Goal: Task Accomplishment & Management: Complete application form

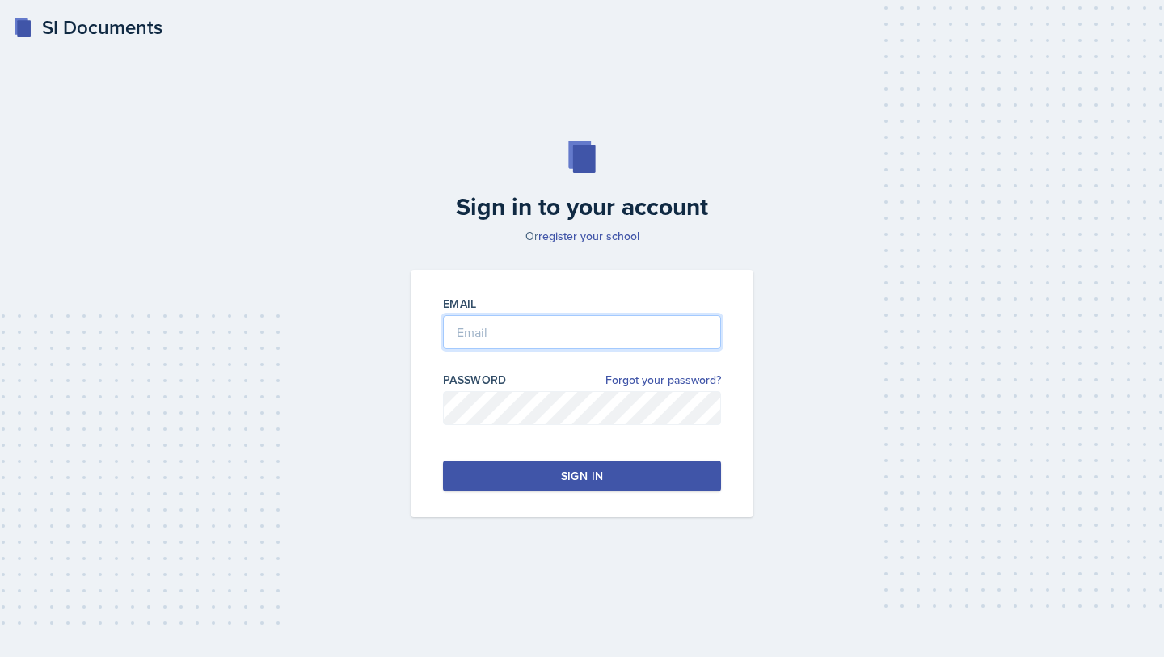
type input "[EMAIL_ADDRESS][DOMAIN_NAME]"
click at [636, 489] on button "Sign in" at bounding box center [582, 476] width 278 height 31
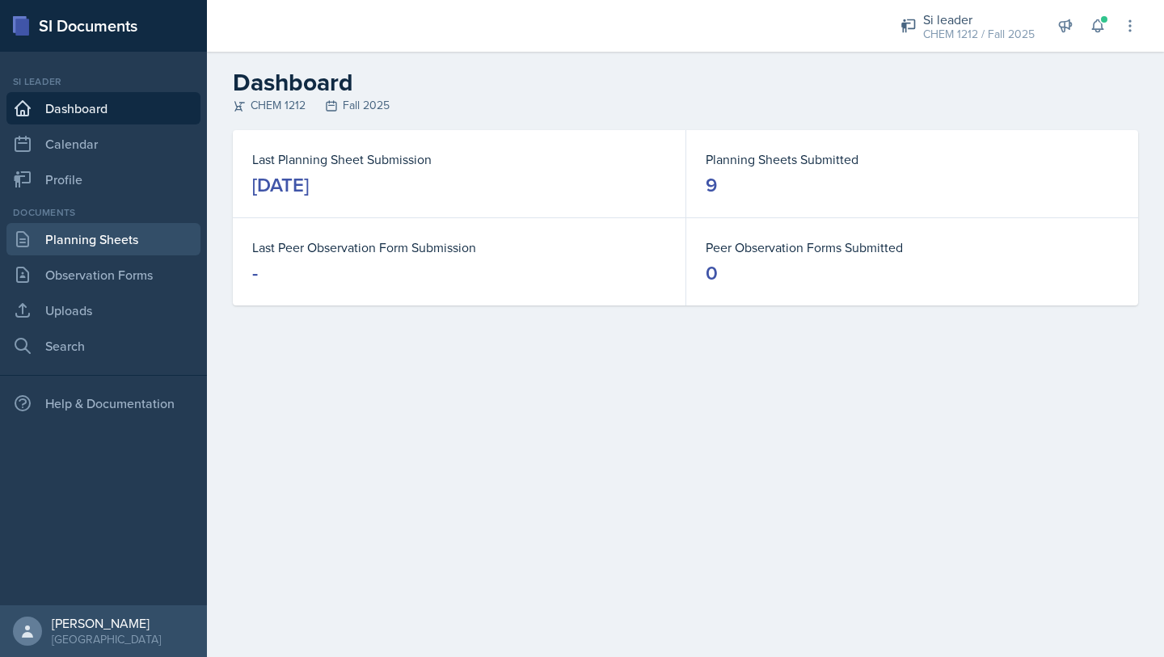
click at [87, 233] on link "Planning Sheets" at bounding box center [103, 239] width 194 height 32
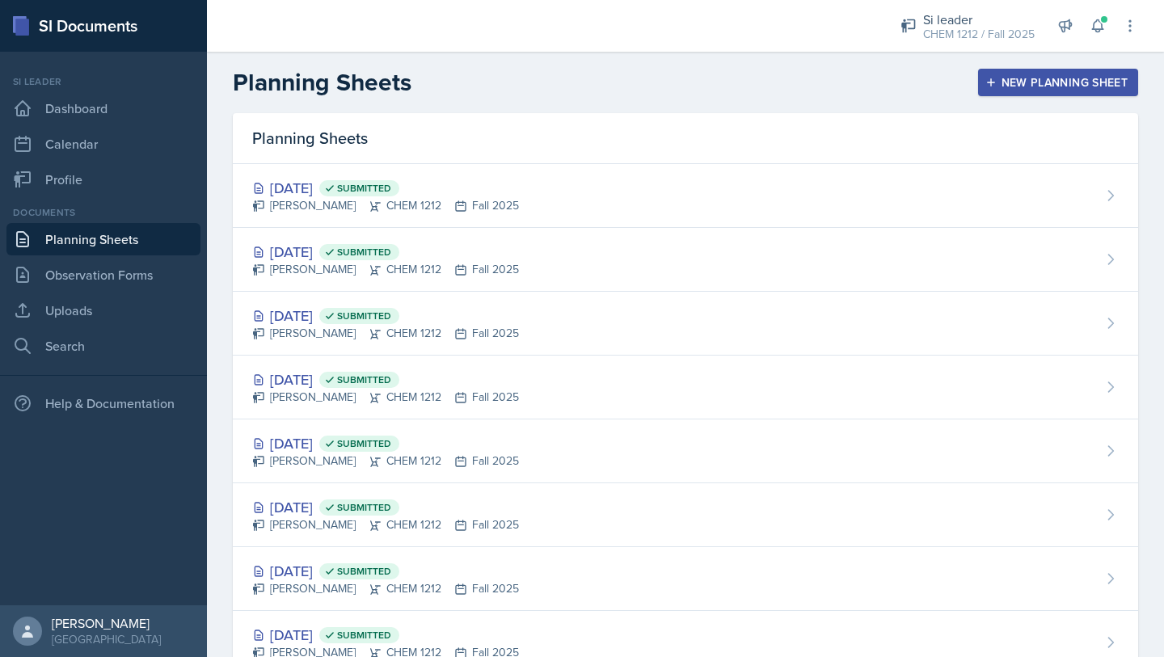
click at [1058, 81] on div "New Planning Sheet" at bounding box center [1058, 82] width 139 height 13
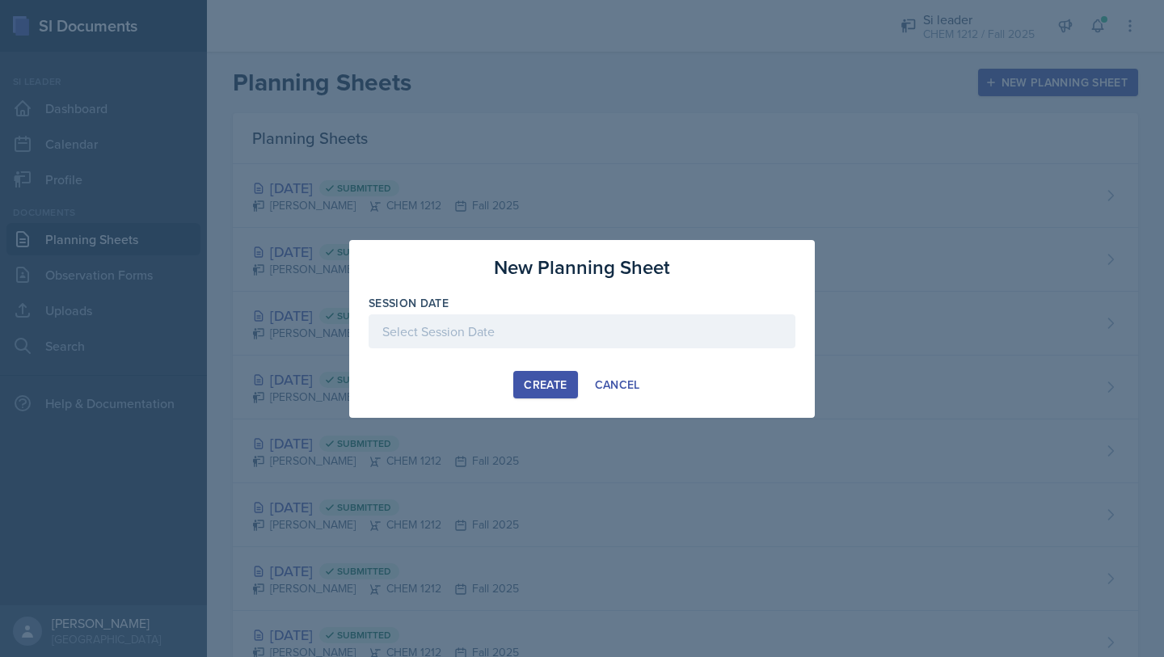
click at [502, 348] on div at bounding box center [582, 356] width 427 height 16
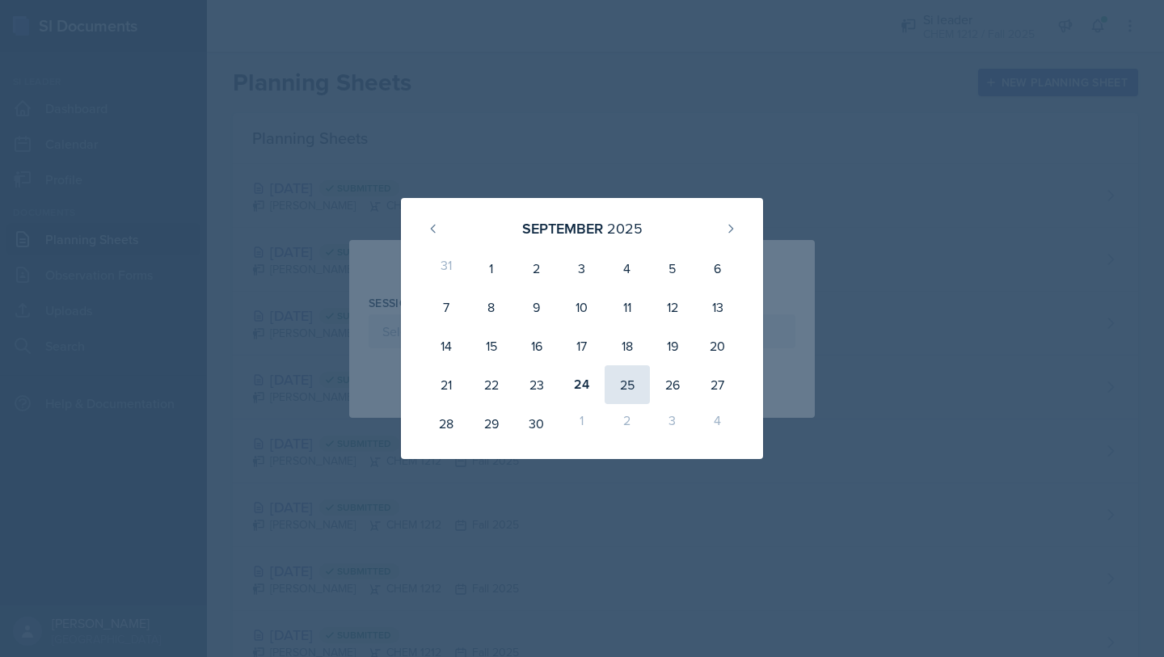
click at [620, 393] on div "25" at bounding box center [627, 384] width 45 height 39
type input "[DATE]"
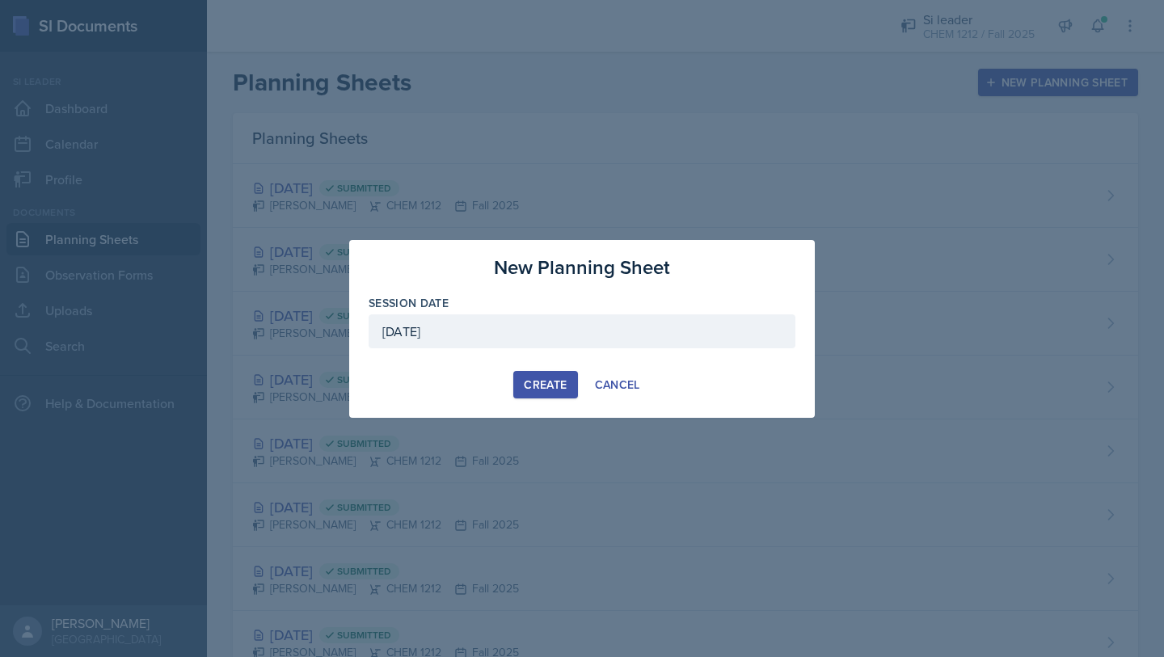
click at [520, 392] on button "Create" at bounding box center [545, 384] width 64 height 27
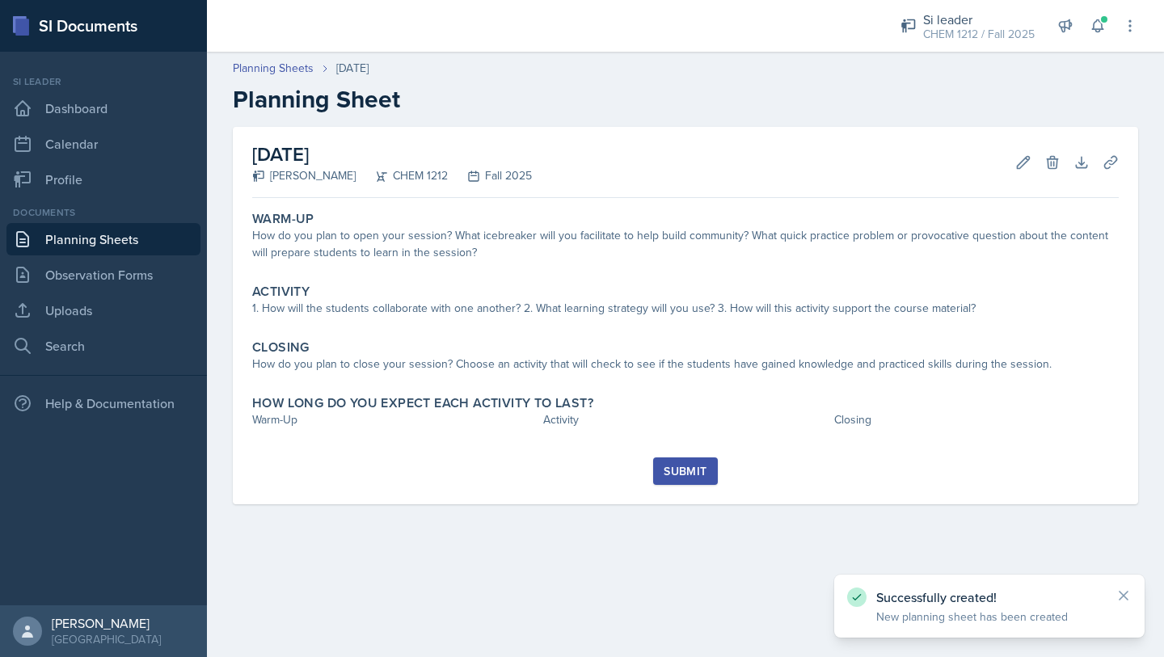
click at [1130, 605] on div "Successfully created! New planning sheet has been created" at bounding box center [989, 606] width 285 height 37
click at [1128, 597] on icon at bounding box center [1124, 596] width 16 height 16
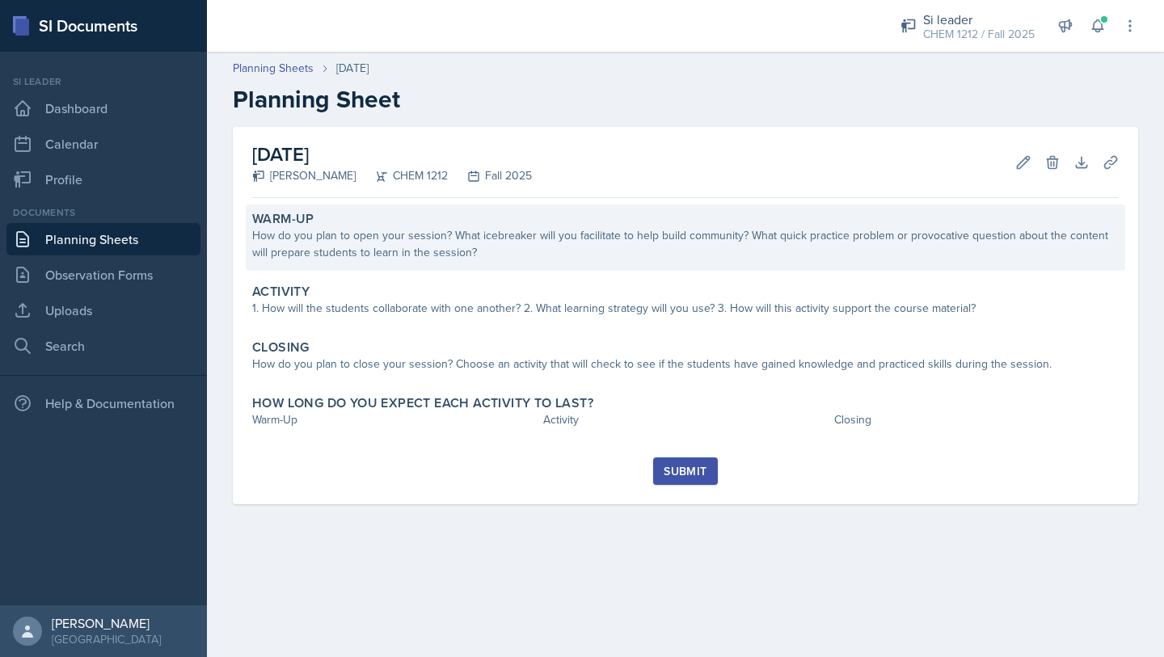
click at [908, 247] on div "How do you plan to open your session? What icebreaker will you facilitate to he…" at bounding box center [685, 244] width 867 height 34
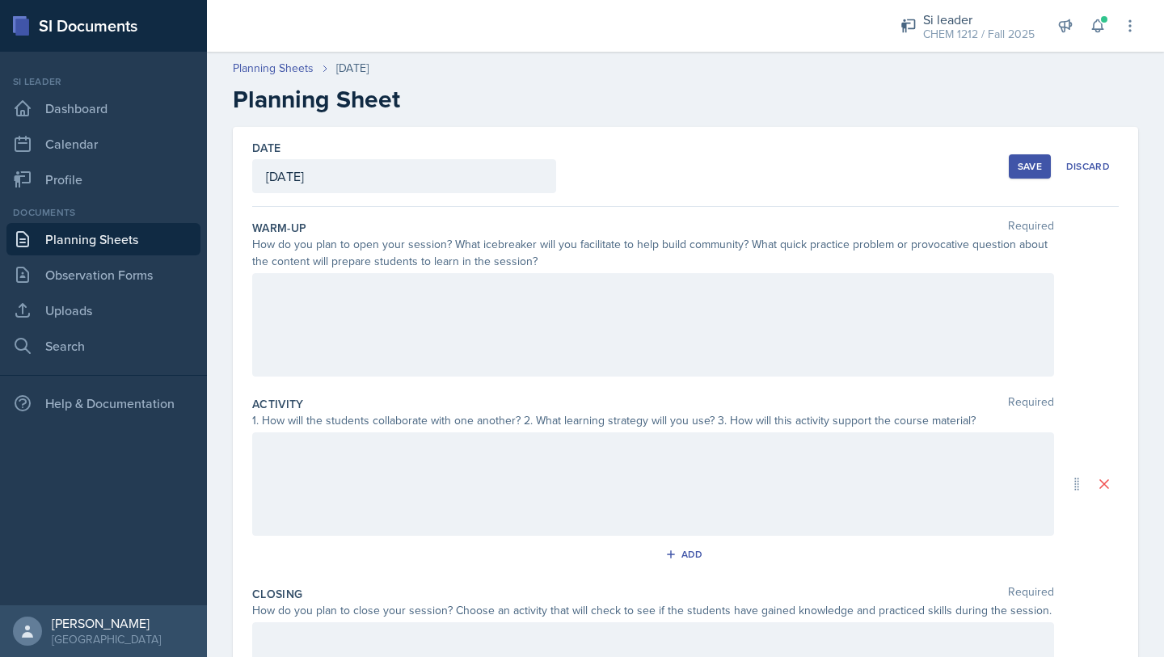
click at [864, 323] on div at bounding box center [653, 324] width 802 height 103
click at [467, 349] on div at bounding box center [653, 324] width 802 height 103
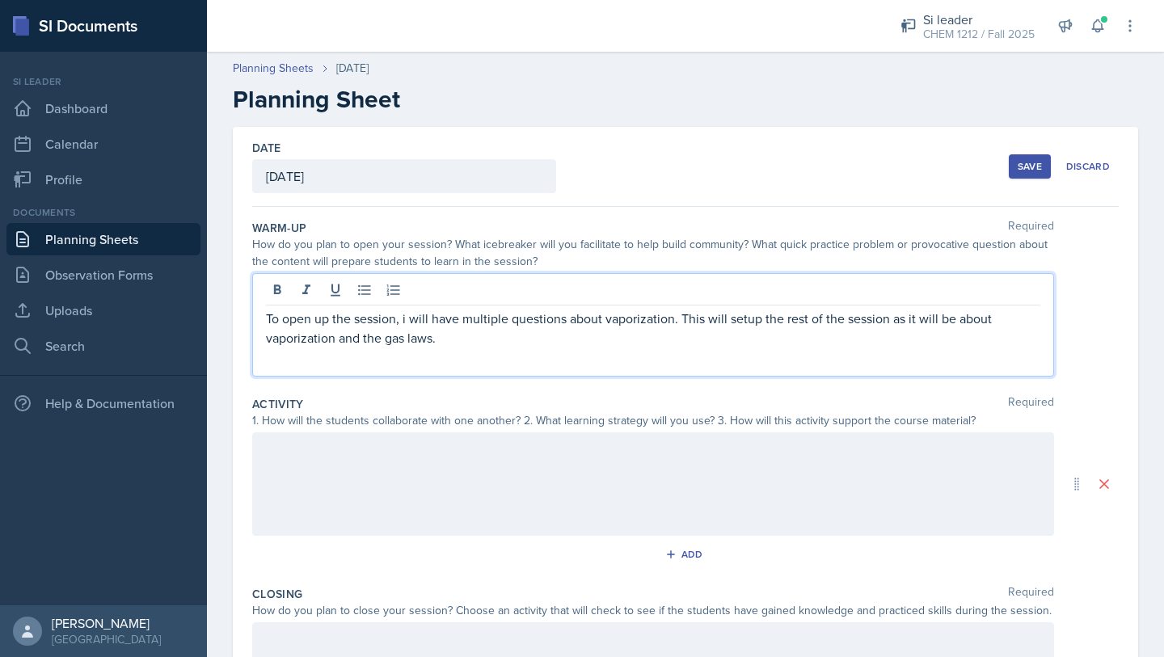
click at [788, 488] on div at bounding box center [653, 484] width 802 height 103
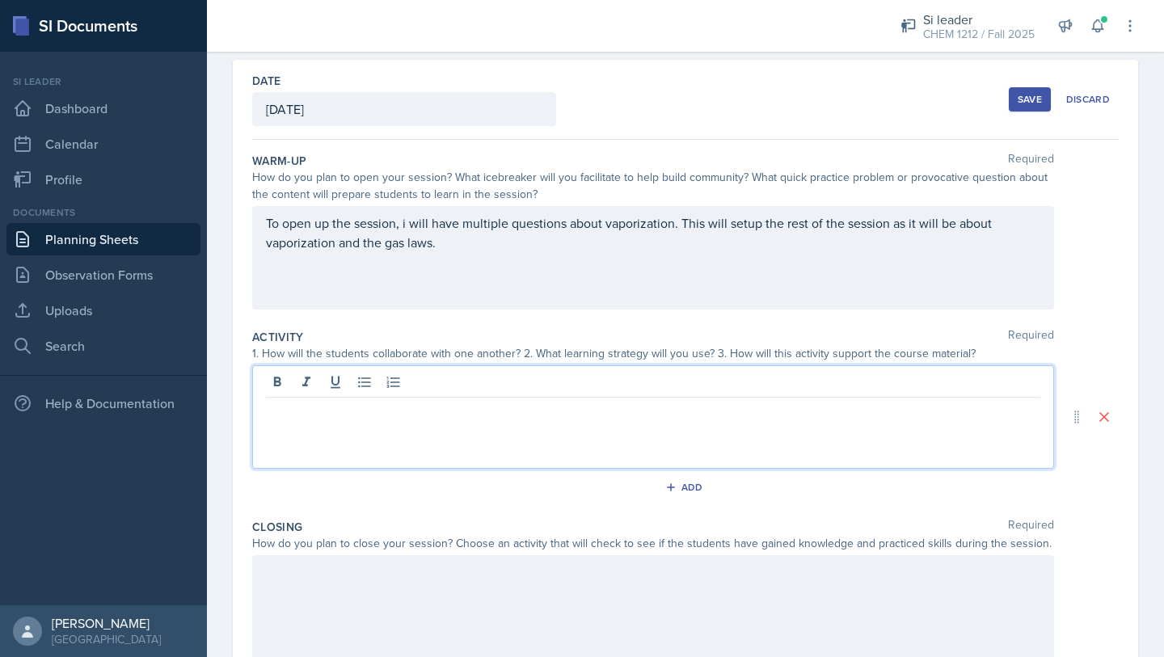
scroll to position [138, 0]
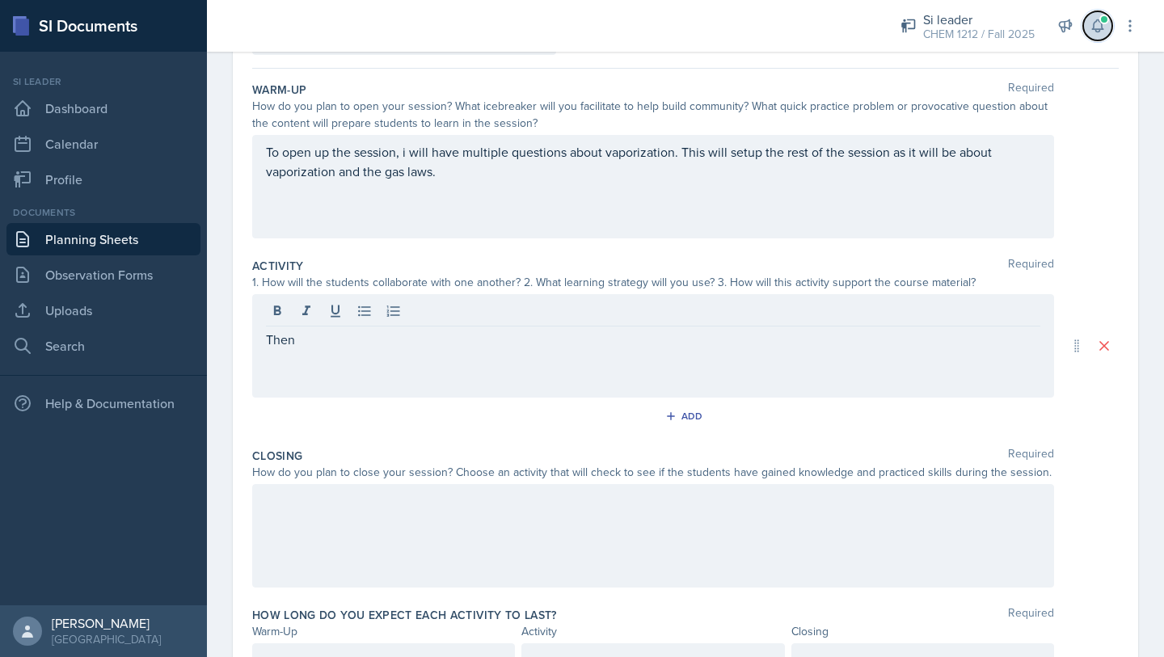
click at [1096, 24] on icon at bounding box center [1098, 26] width 16 height 16
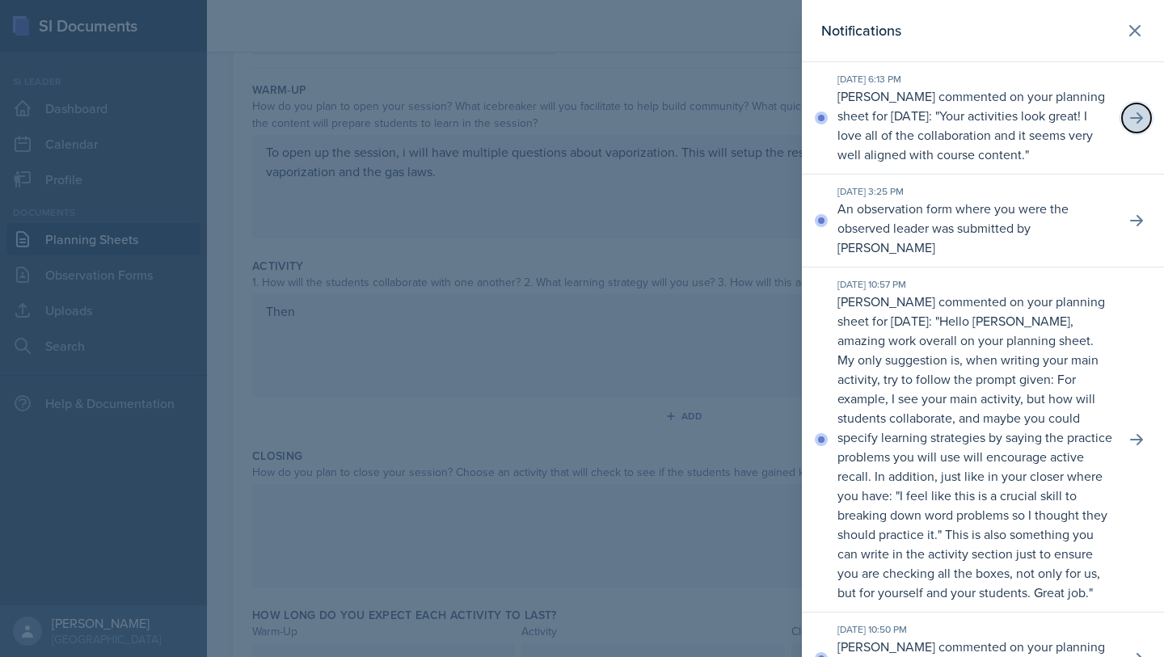
click at [1130, 116] on icon at bounding box center [1137, 118] width 16 height 16
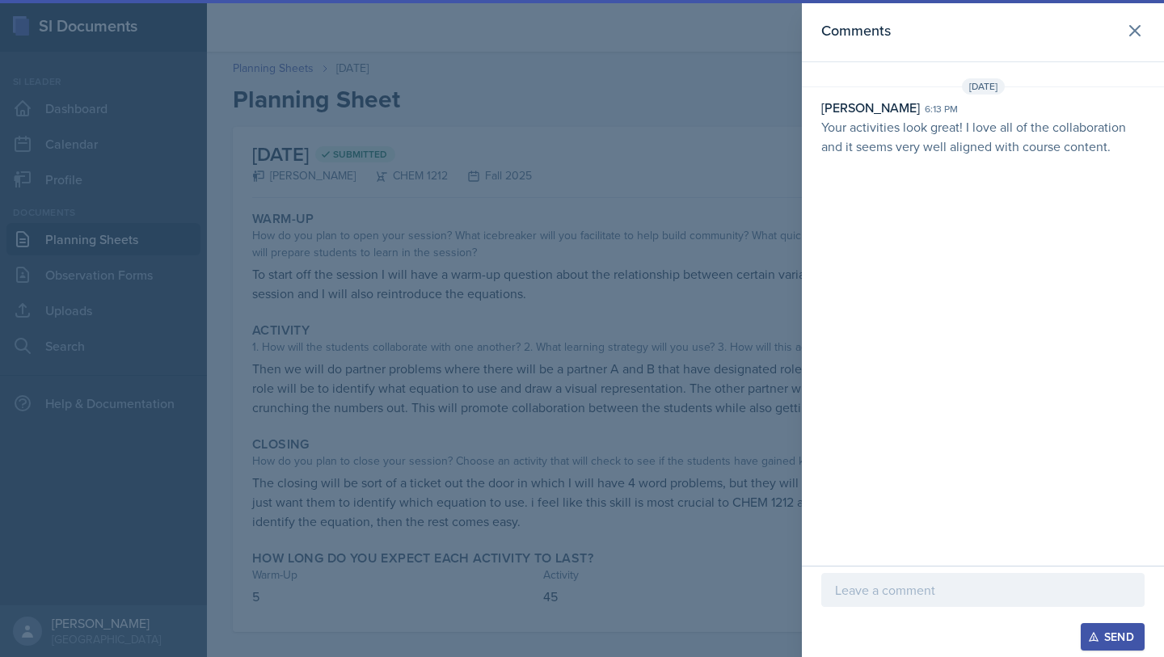
click at [725, 307] on div at bounding box center [582, 328] width 1164 height 657
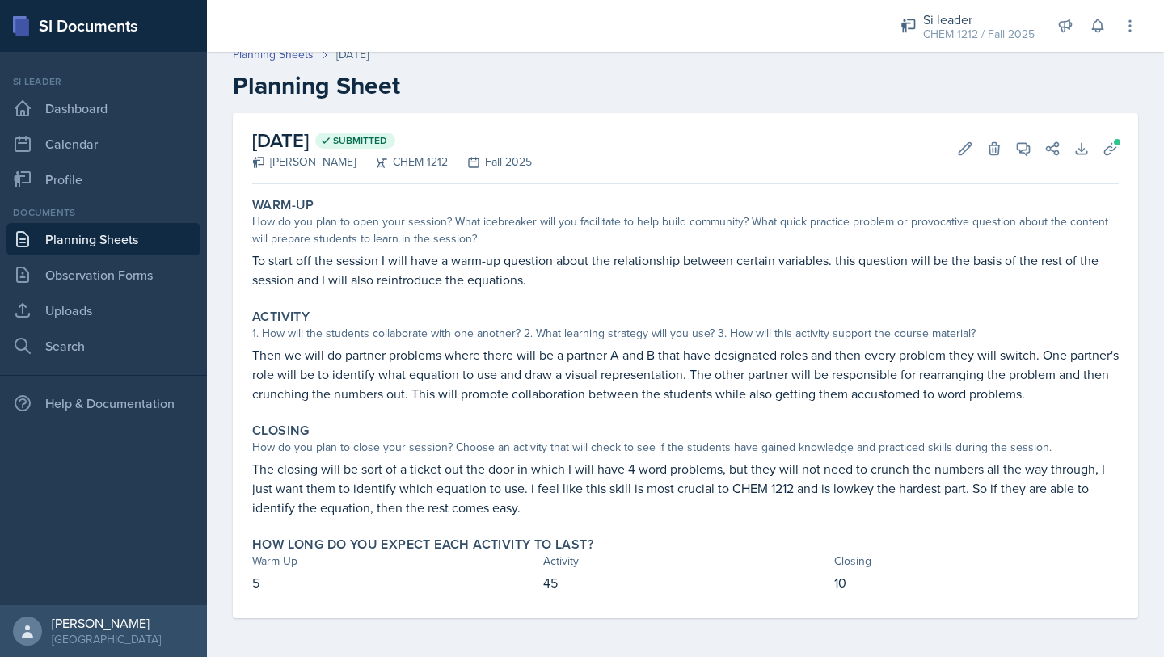
scroll to position [33, 0]
click at [1016, 141] on icon at bounding box center [1024, 149] width 16 height 16
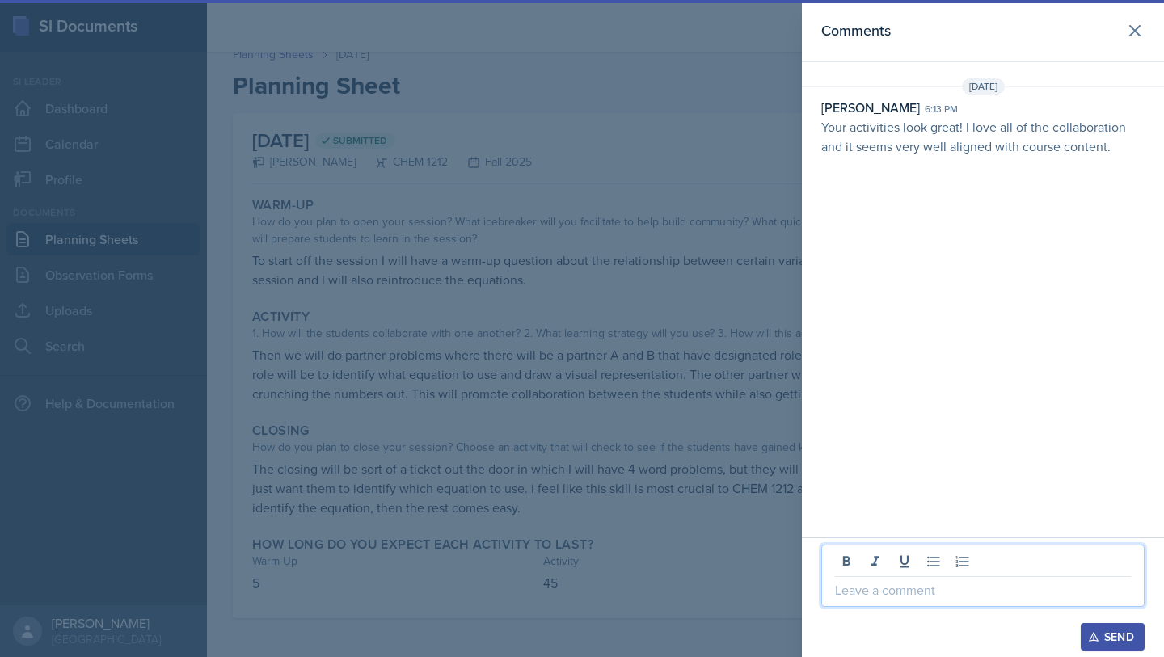
click at [872, 588] on p at bounding box center [983, 590] width 296 height 19
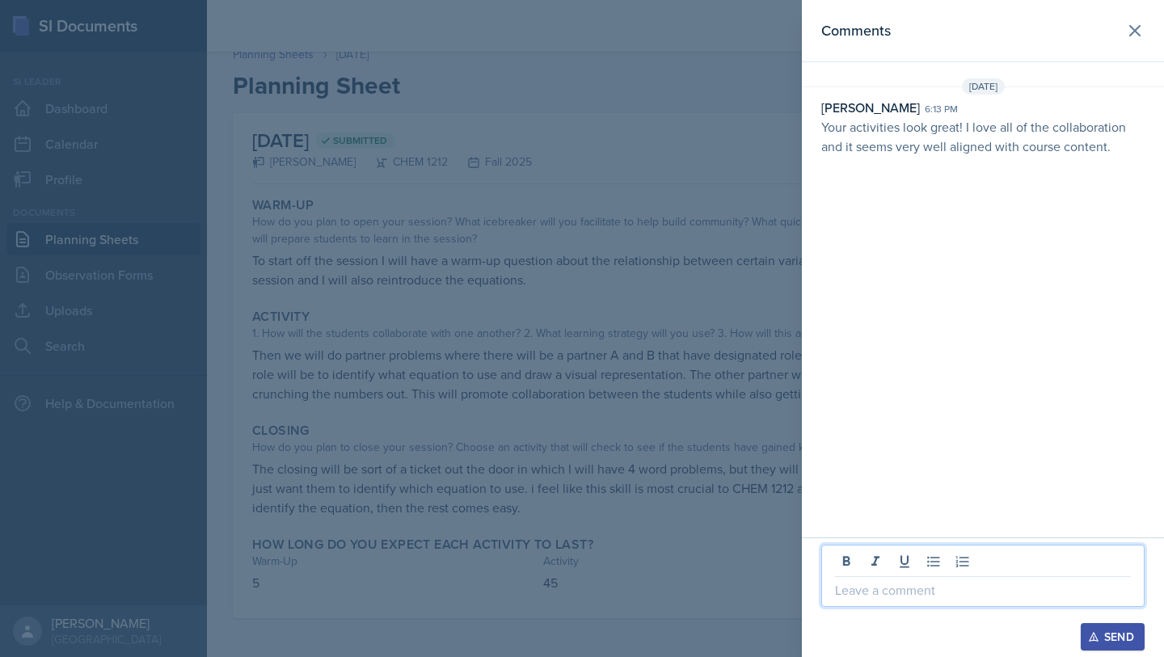
click at [902, 599] on p at bounding box center [983, 590] width 296 height 19
click at [906, 592] on p "👍👍" at bounding box center [983, 590] width 296 height 19
click at [1110, 640] on div "Send" at bounding box center [1113, 637] width 43 height 13
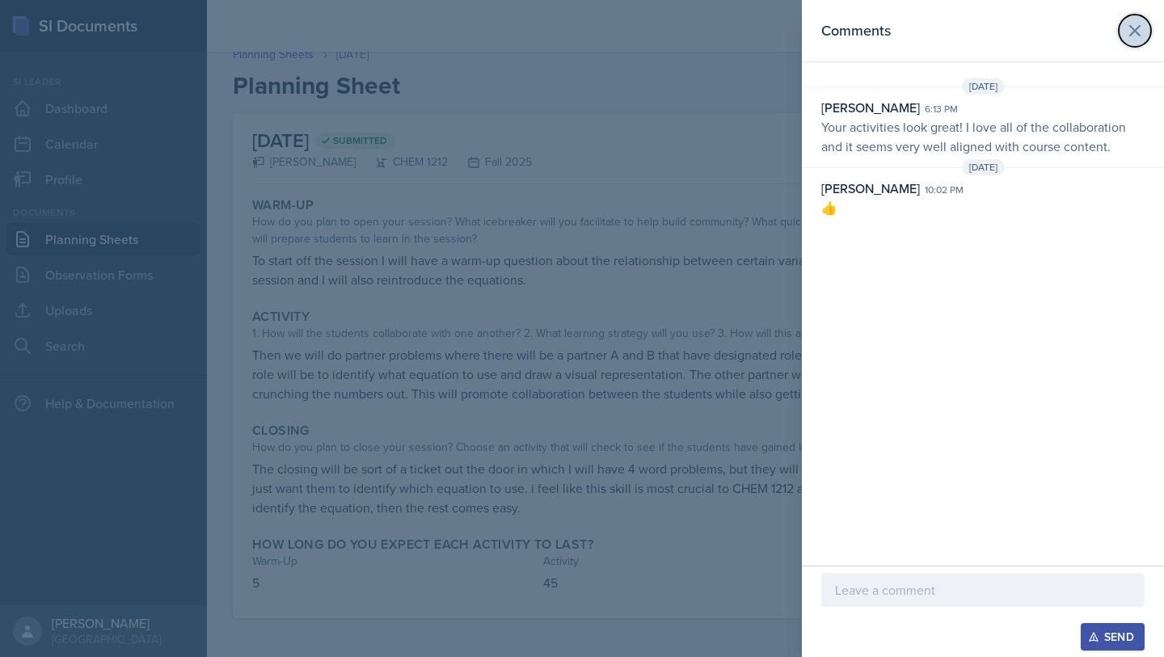
click at [1141, 21] on icon at bounding box center [1135, 30] width 19 height 19
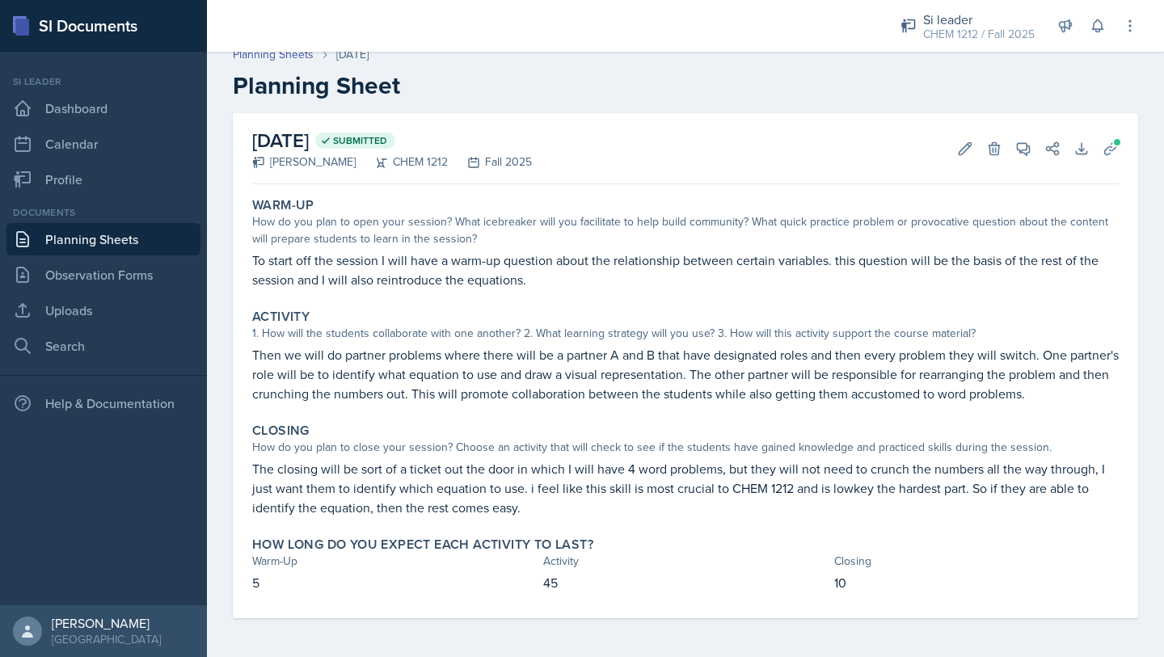
click at [107, 238] on link "Planning Sheets" at bounding box center [103, 239] width 194 height 32
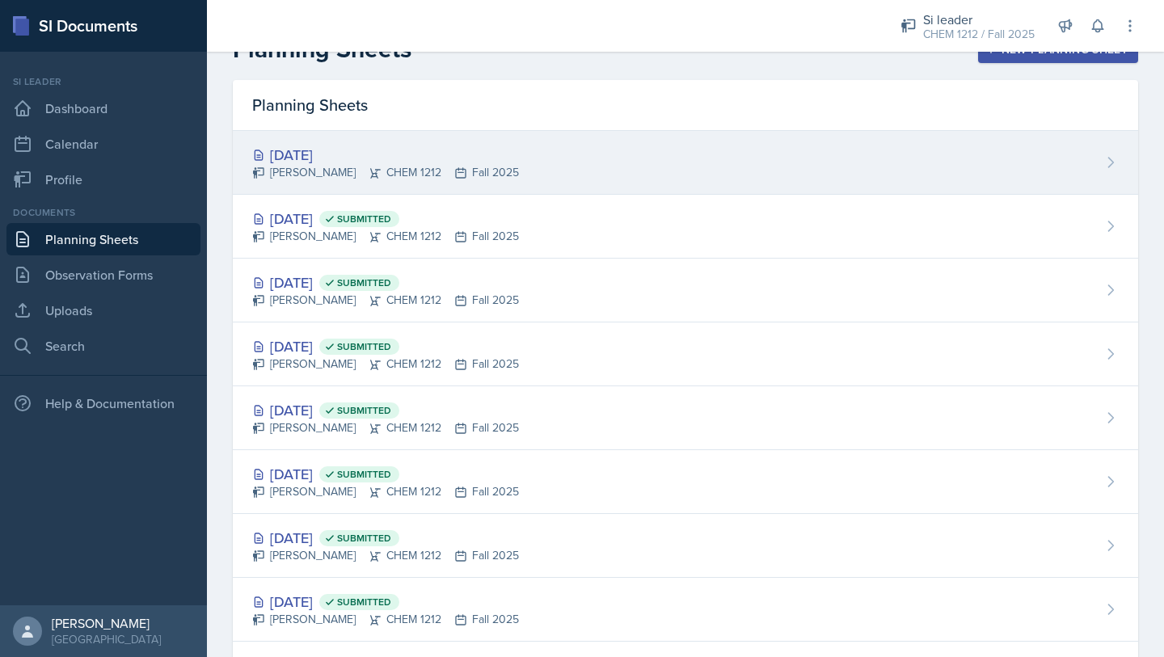
click at [656, 179] on div "[DATE] [PERSON_NAME] CHEM 1212 Fall 2025" at bounding box center [686, 163] width 906 height 64
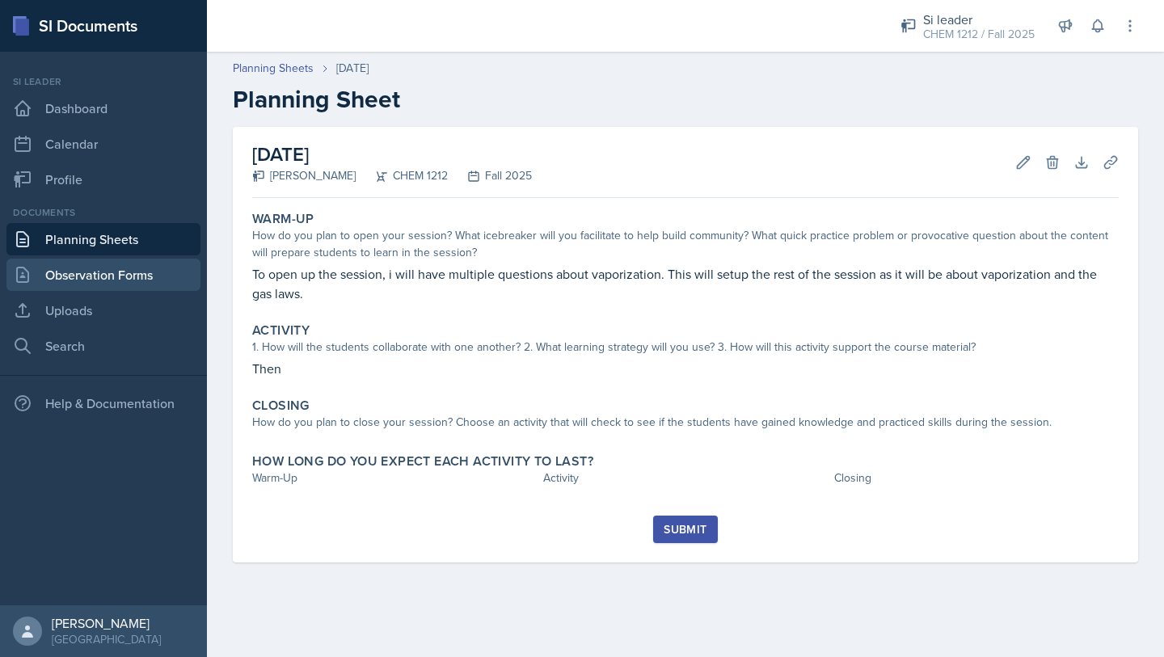
click at [165, 277] on link "Observation Forms" at bounding box center [103, 275] width 194 height 32
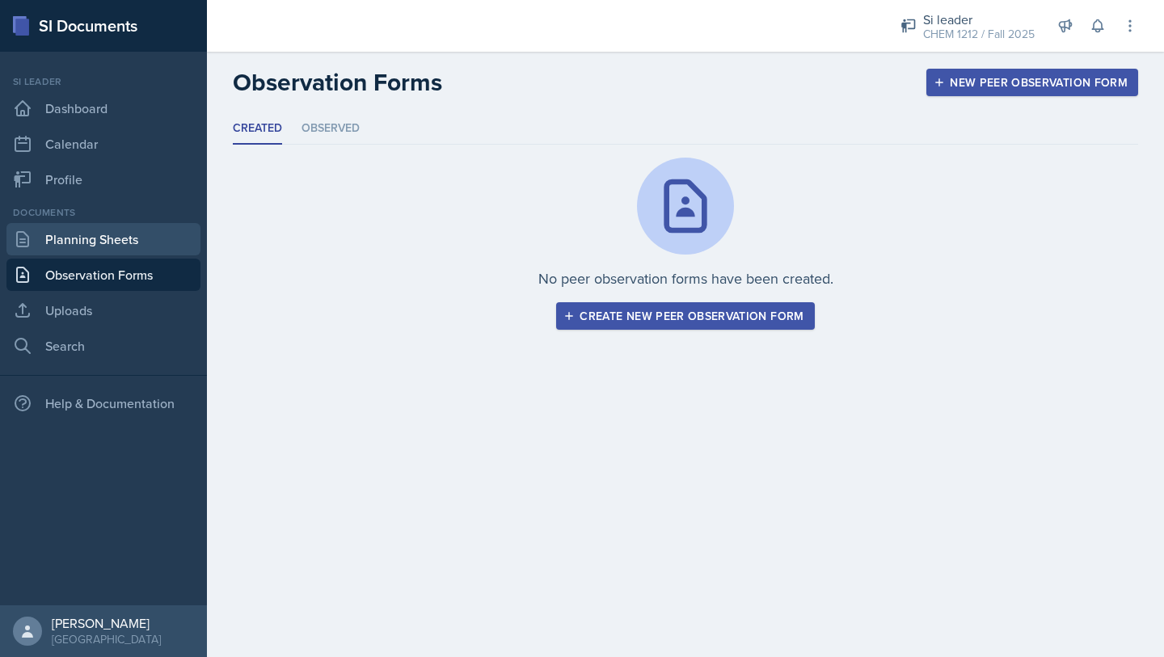
click at [150, 247] on link "Planning Sheets" at bounding box center [103, 239] width 194 height 32
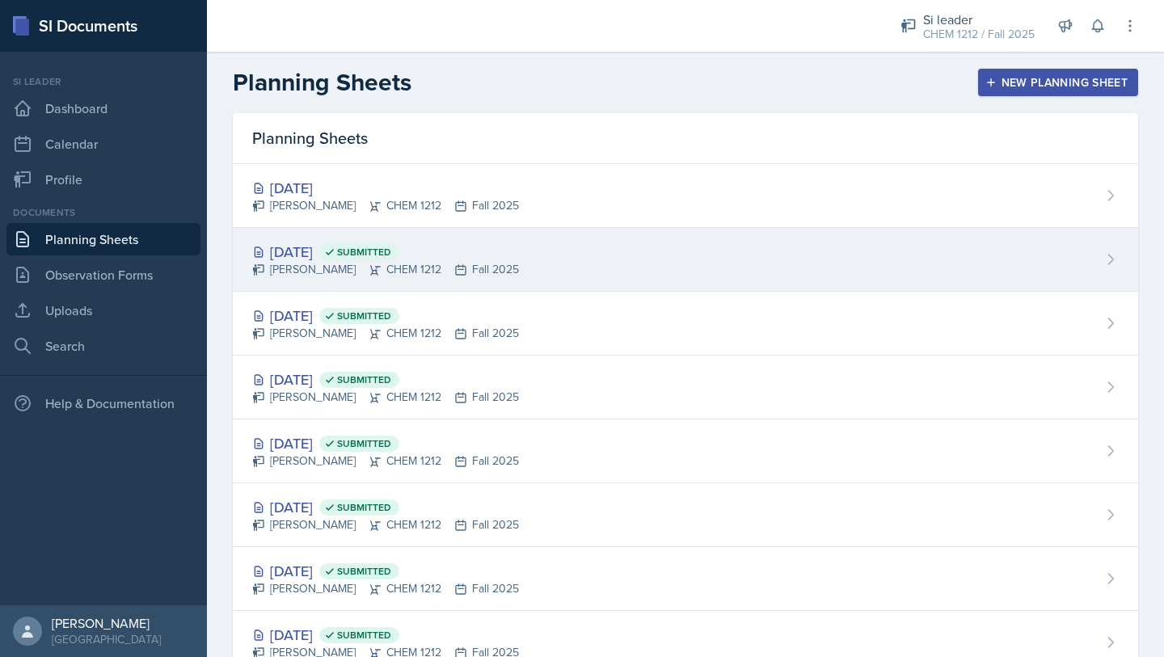
click at [397, 266] on div "[PERSON_NAME] CHEM 1212 Fall 2025" at bounding box center [385, 269] width 267 height 17
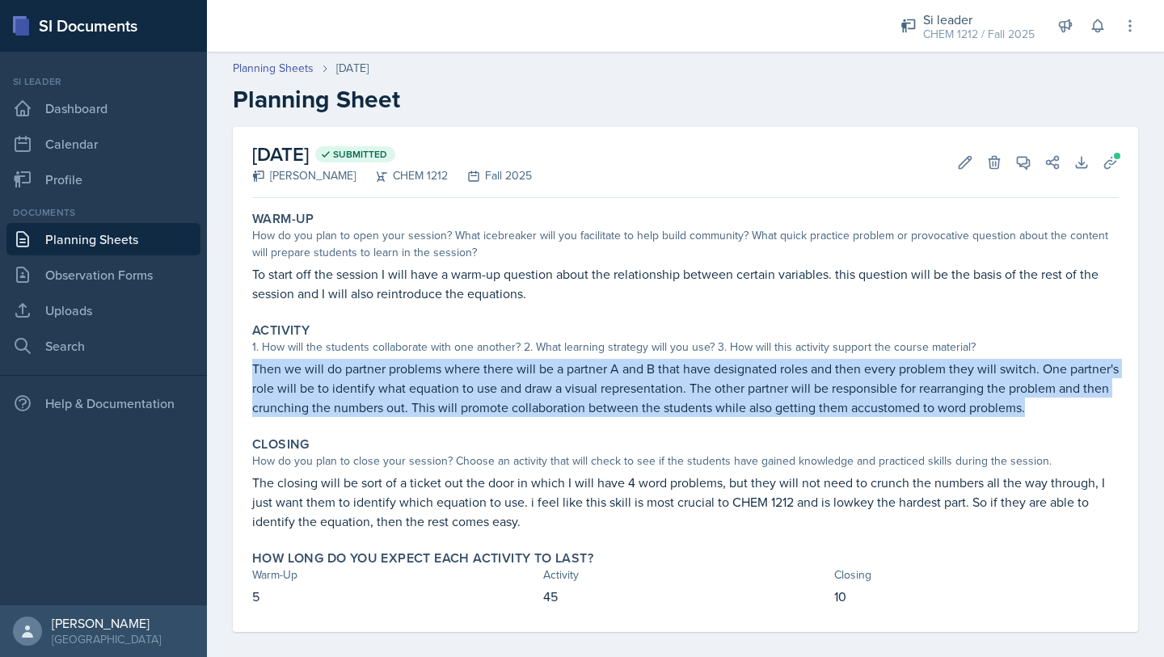
drag, startPoint x: 326, startPoint y: 431, endPoint x: 250, endPoint y: 368, distance: 98.8
click at [250, 368] on div "Activity 1. How will the students collaborate with one another? 2. What learnin…" at bounding box center [686, 370] width 880 height 108
copy p "Then we will do partner problems where there will be a partner A and B that hav…"
click at [125, 279] on link "Observation Forms" at bounding box center [103, 275] width 194 height 32
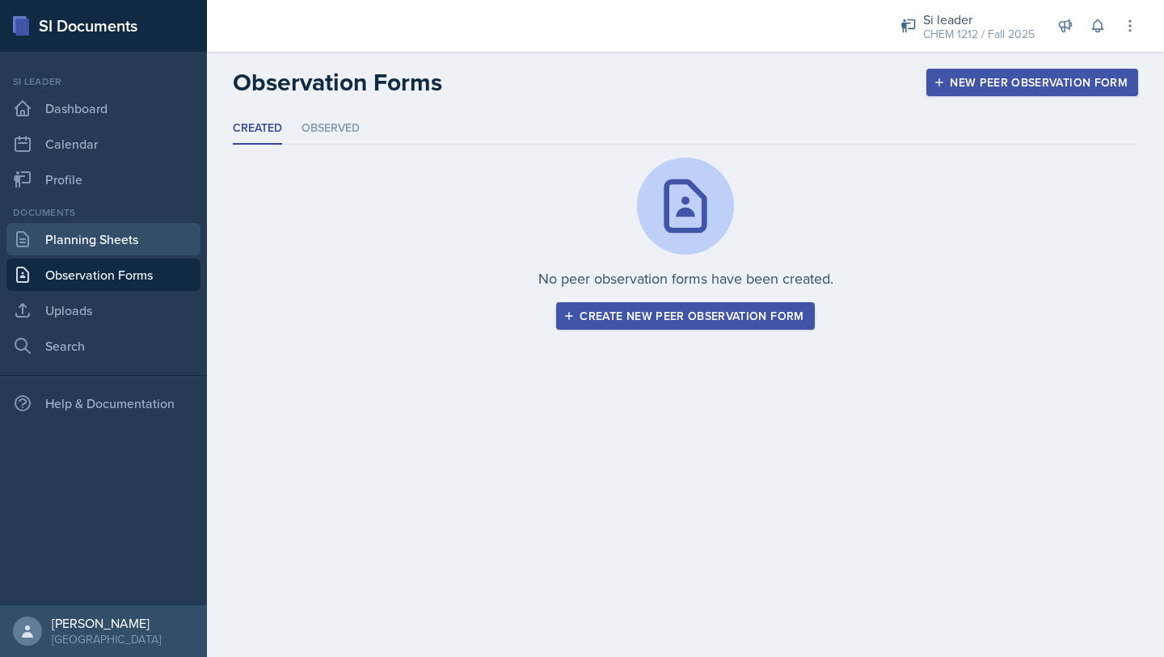
click at [61, 243] on link "Planning Sheets" at bounding box center [103, 239] width 194 height 32
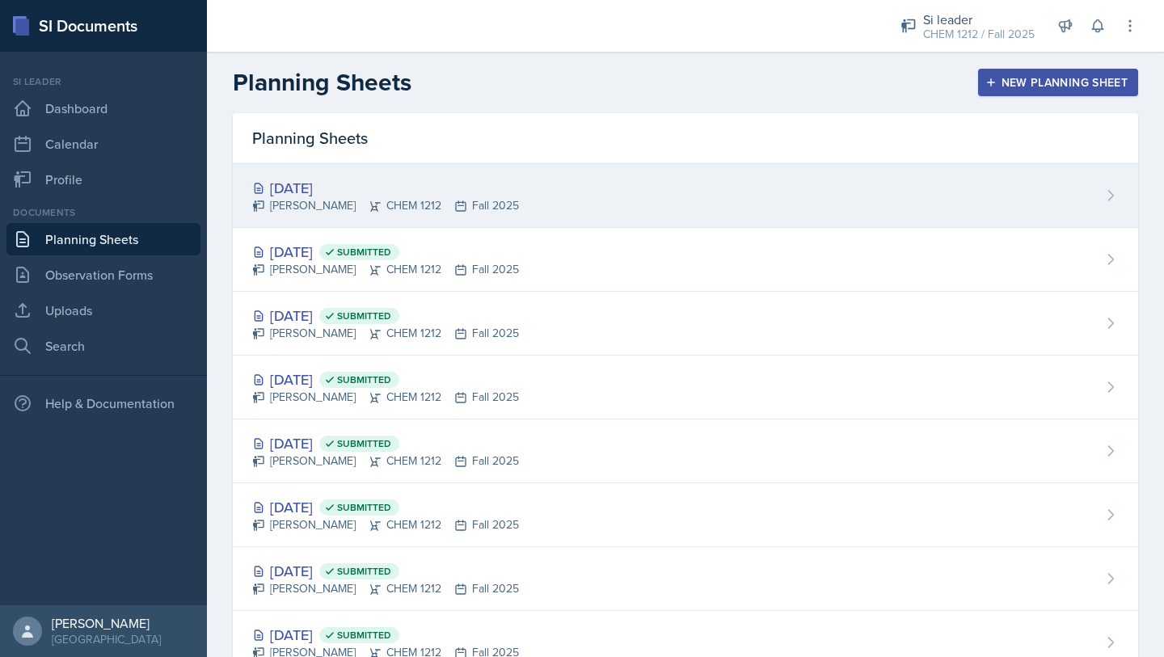
click at [637, 213] on div "[DATE] [PERSON_NAME] CHEM 1212 Fall 2025" at bounding box center [686, 196] width 906 height 64
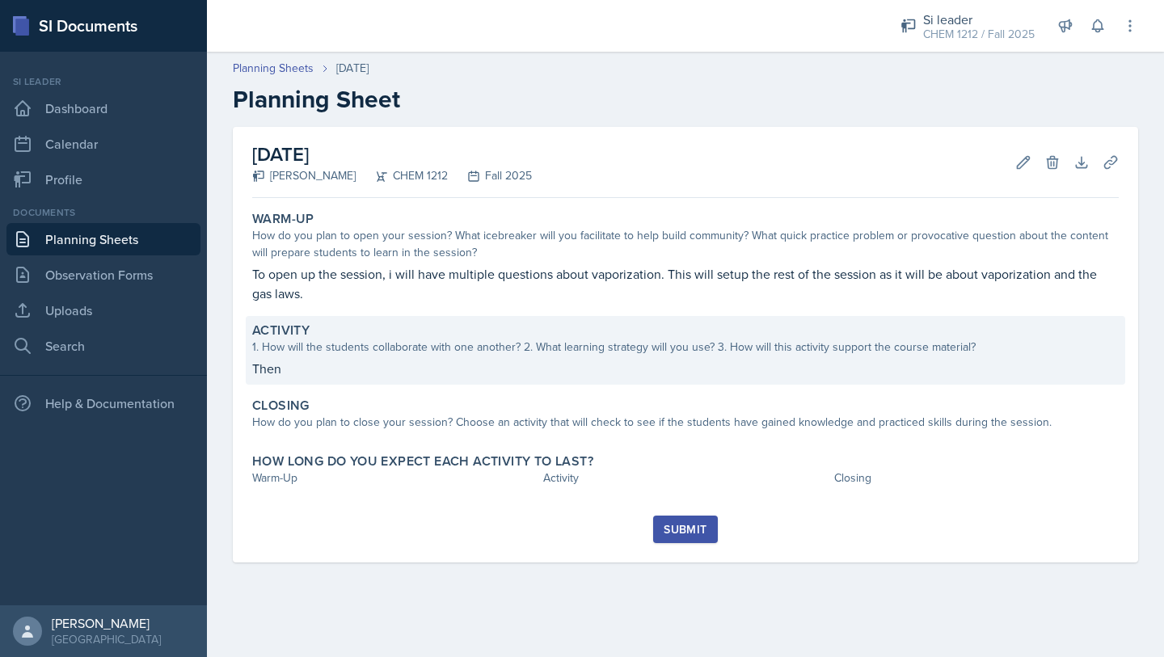
click at [457, 366] on p "Then" at bounding box center [685, 368] width 867 height 19
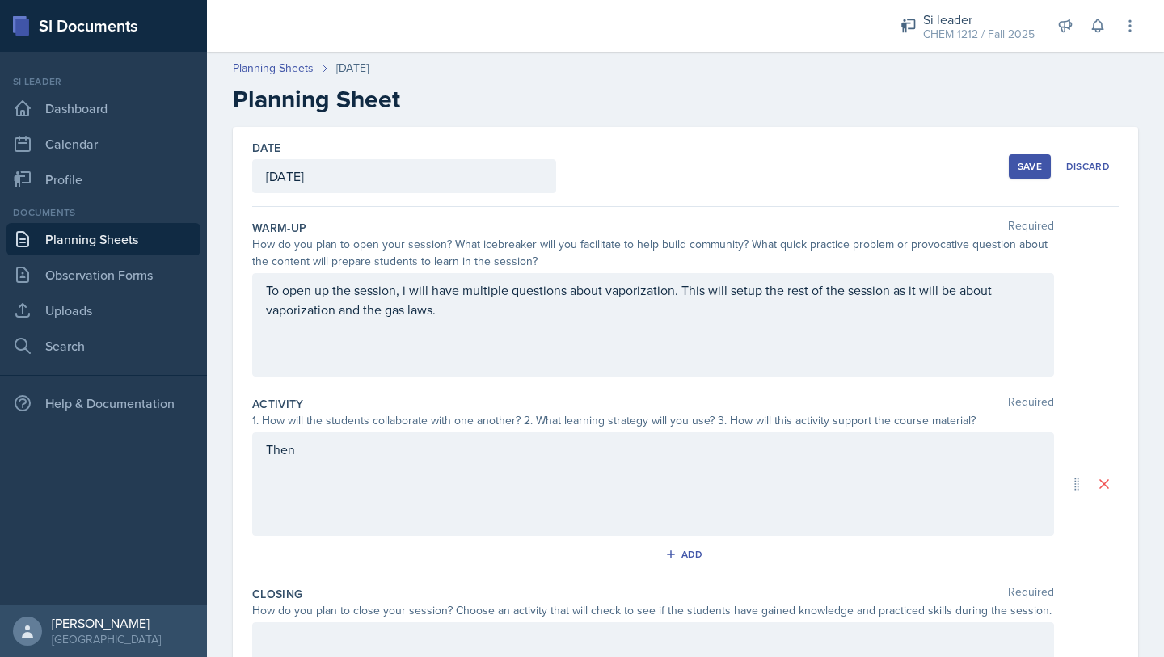
click at [353, 481] on div "Then" at bounding box center [653, 484] width 802 height 103
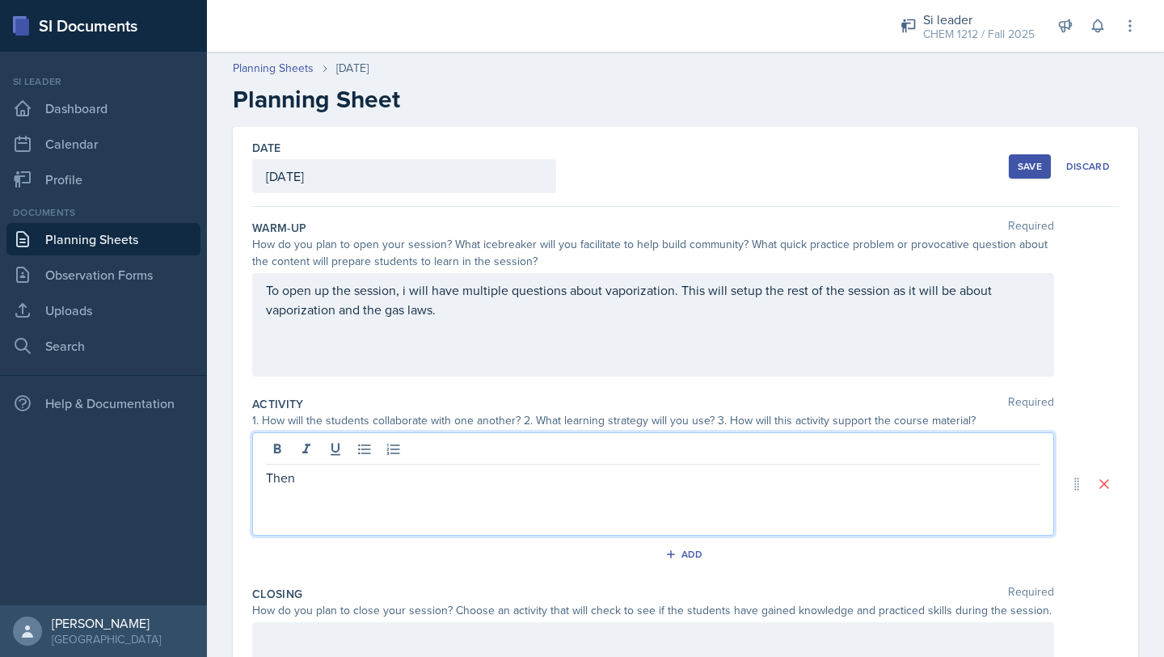
click at [379, 482] on p "Then" at bounding box center [653, 477] width 775 height 19
drag, startPoint x: 374, startPoint y: 482, endPoint x: 124, endPoint y: 481, distance: 250.7
click at [124, 481] on div "SI Documents Si leader Dashboard Calendar Profile Documents Planning Sheets Obs…" at bounding box center [582, 328] width 1164 height 657
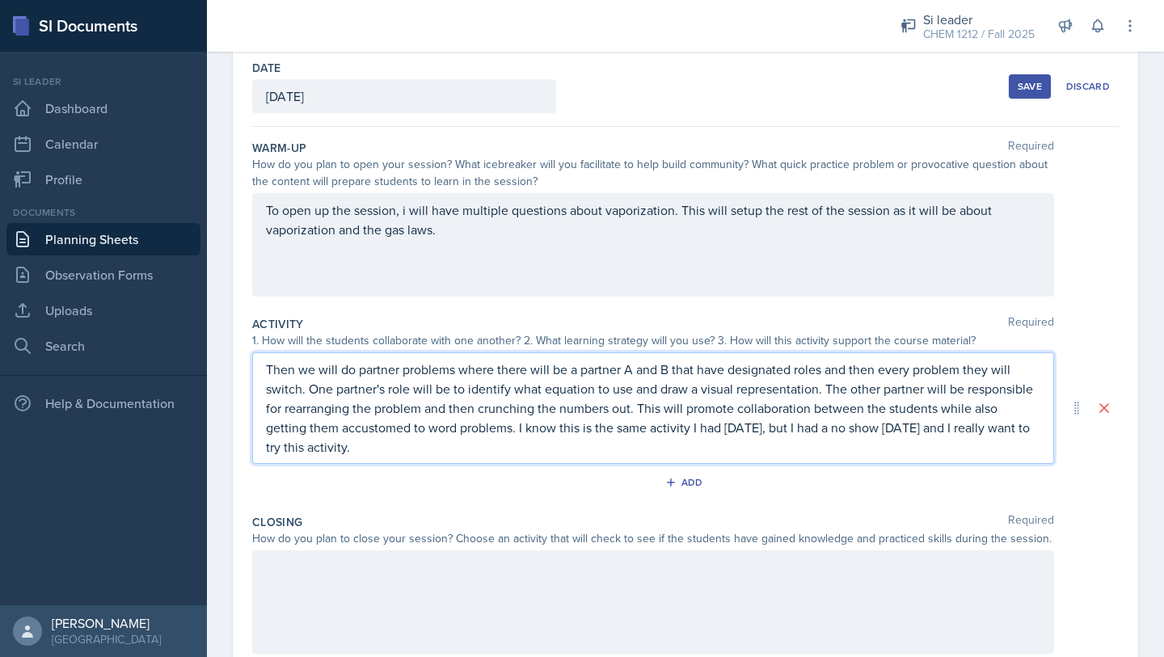
scroll to position [231, 0]
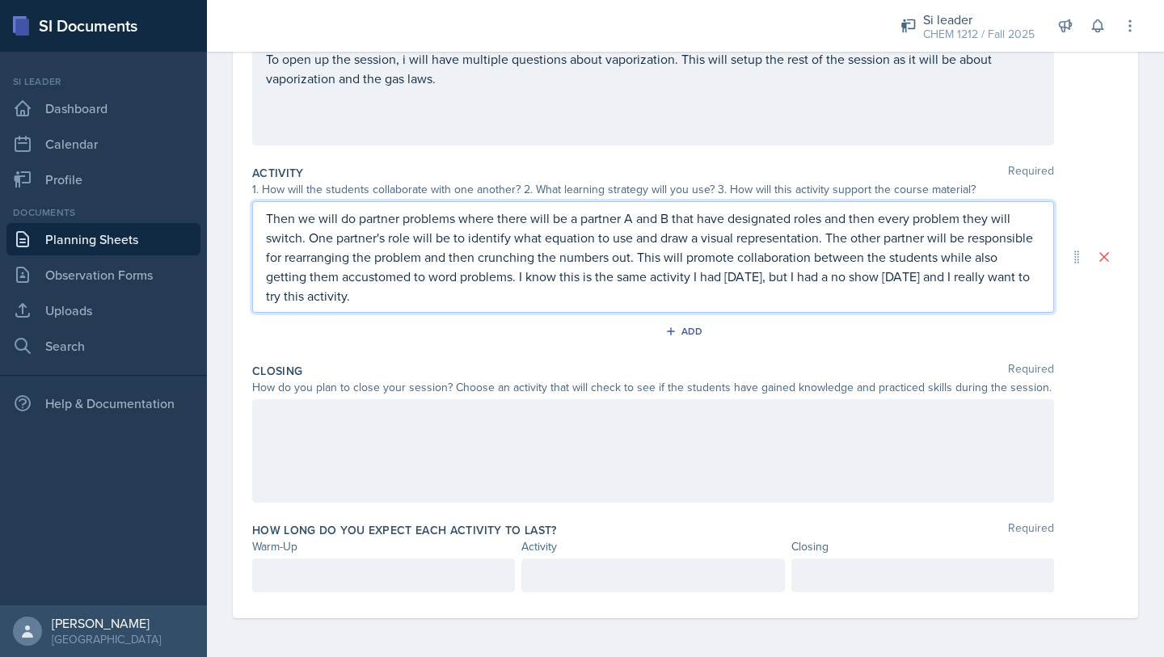
click at [391, 416] on div at bounding box center [653, 450] width 802 height 103
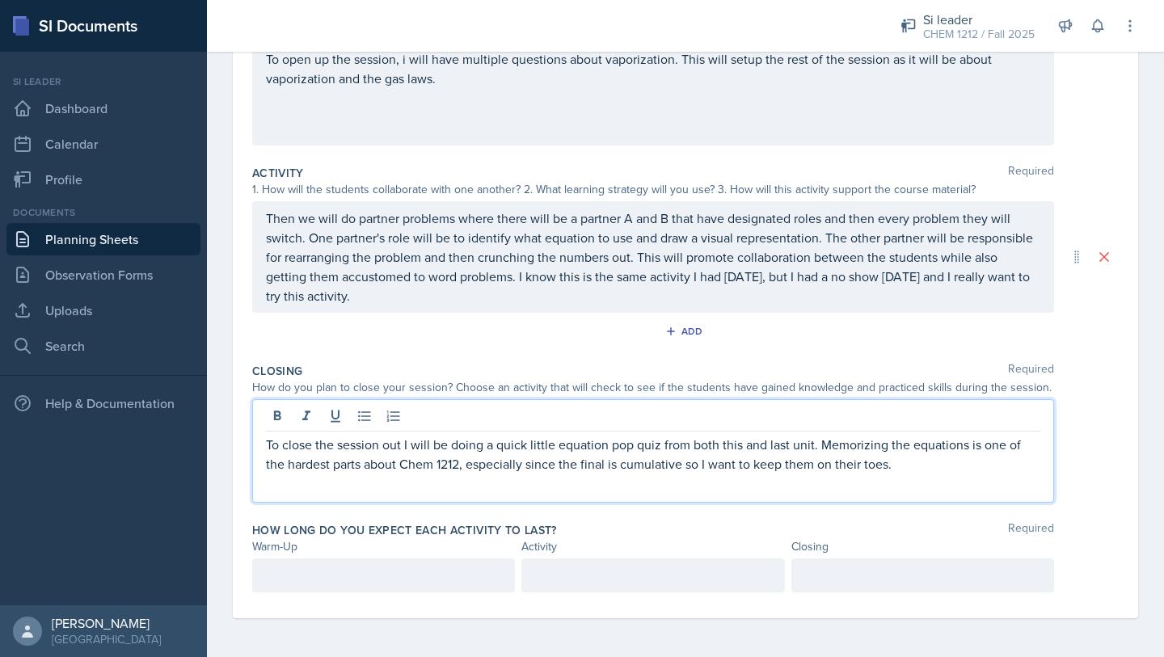
scroll to position [0, 0]
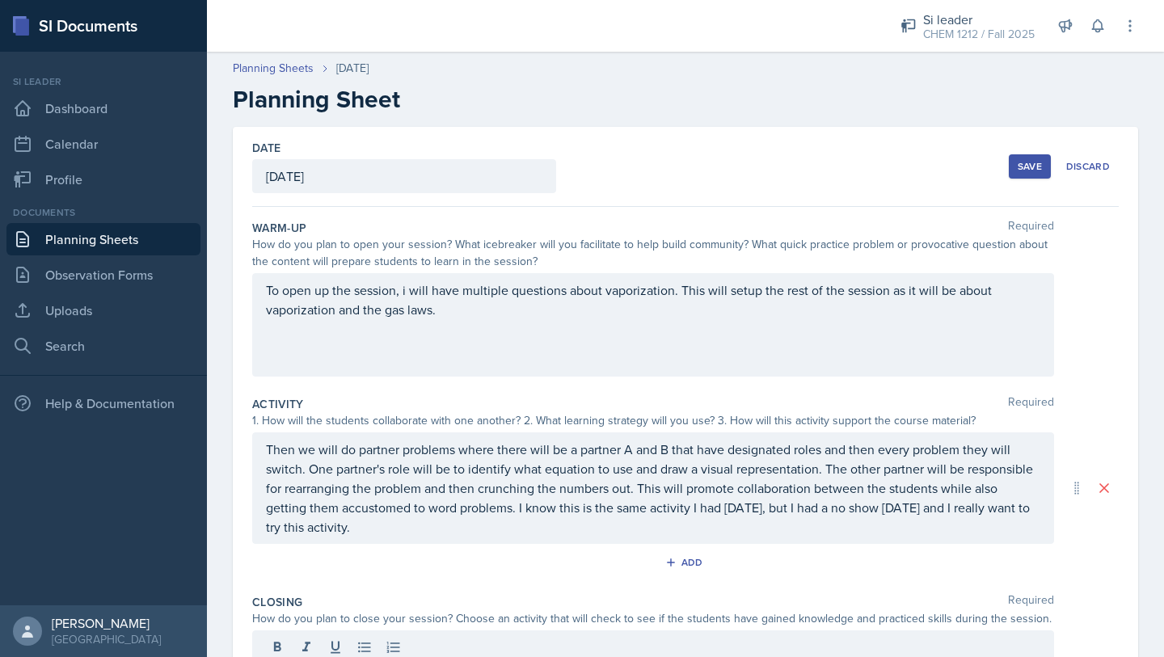
click at [1021, 160] on div "Save" at bounding box center [1030, 166] width 24 height 13
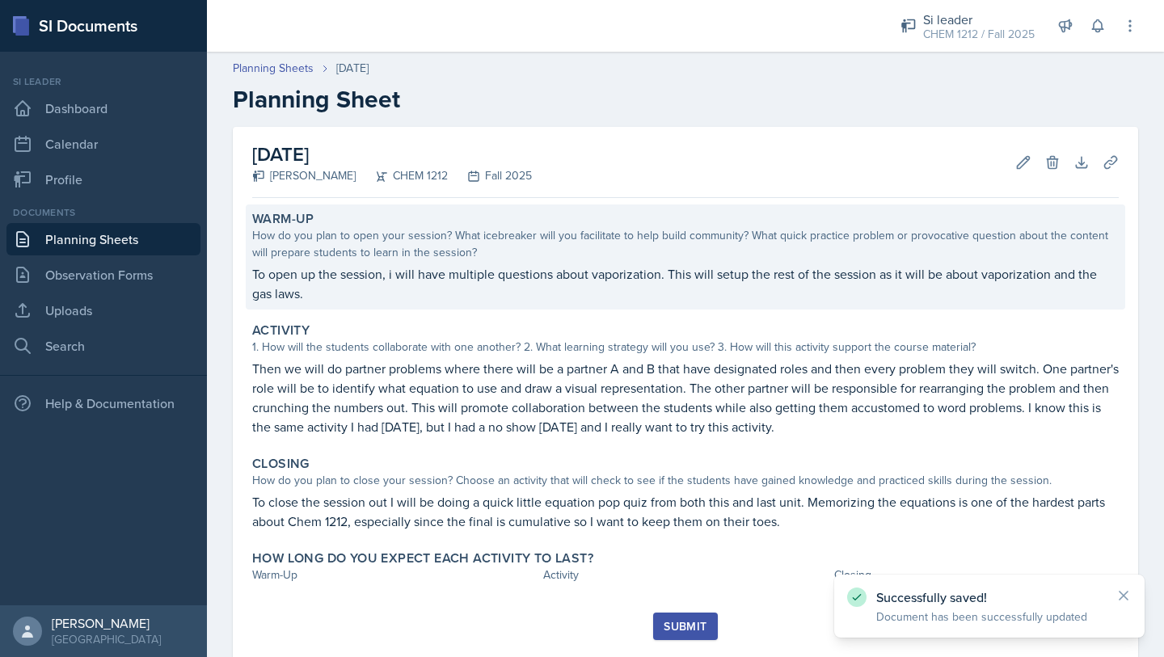
scroll to position [41, 0]
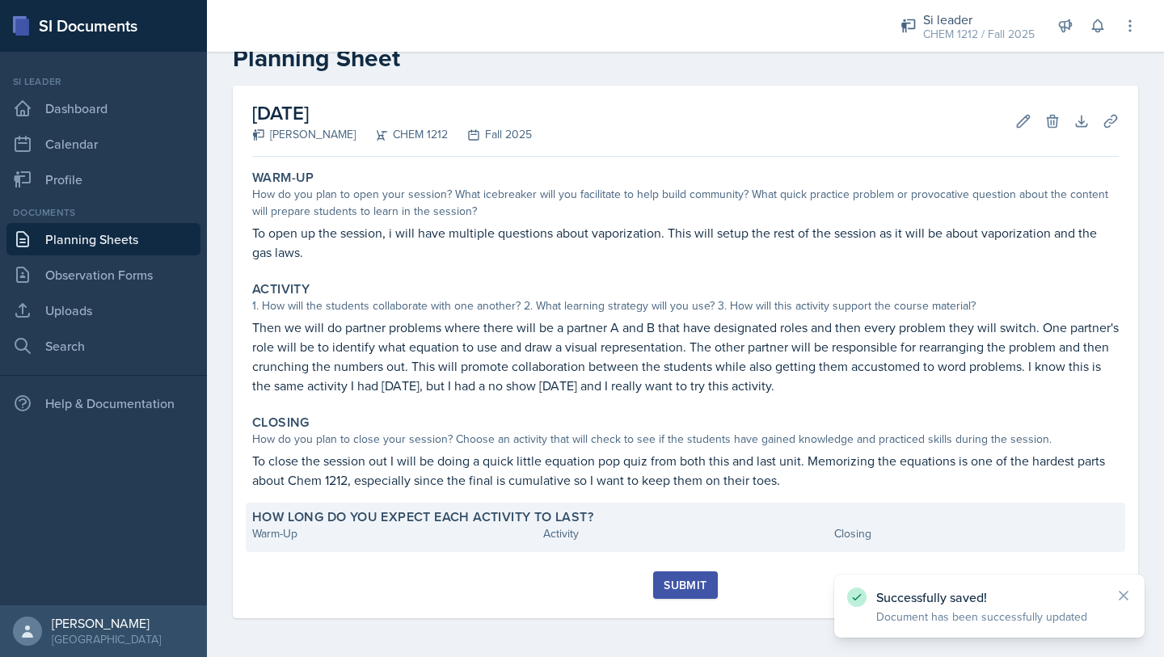
click at [718, 519] on div "How long do you expect each activity to last?" at bounding box center [685, 517] width 867 height 16
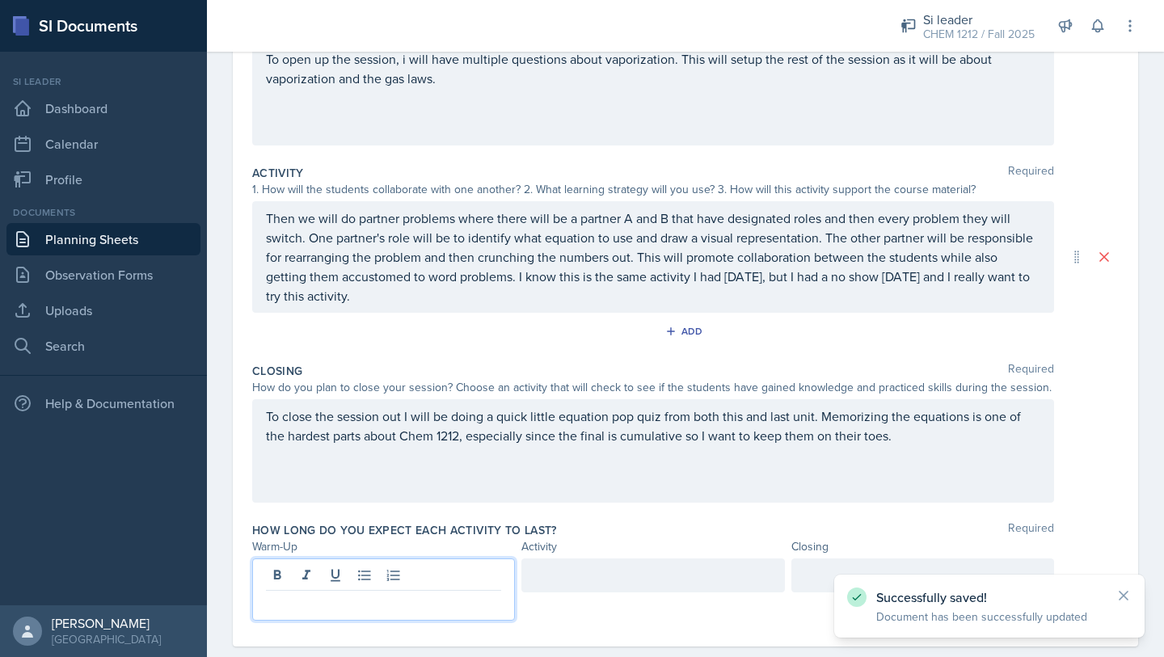
click at [310, 594] on p at bounding box center [383, 603] width 235 height 19
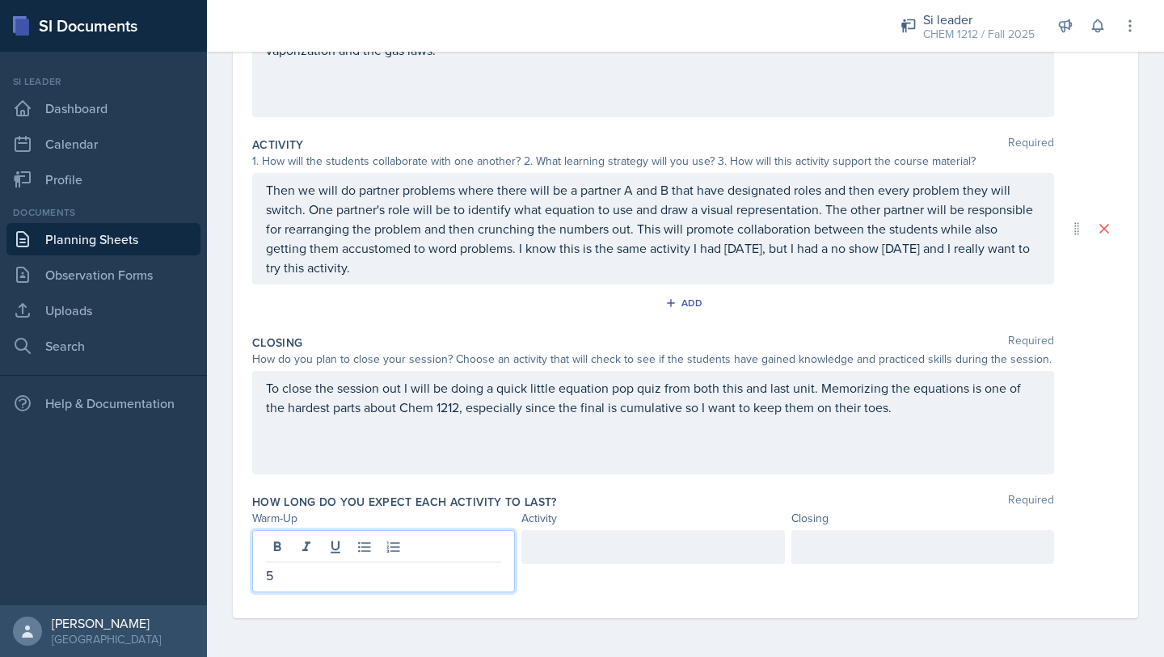
click at [637, 547] on div at bounding box center [653, 547] width 263 height 34
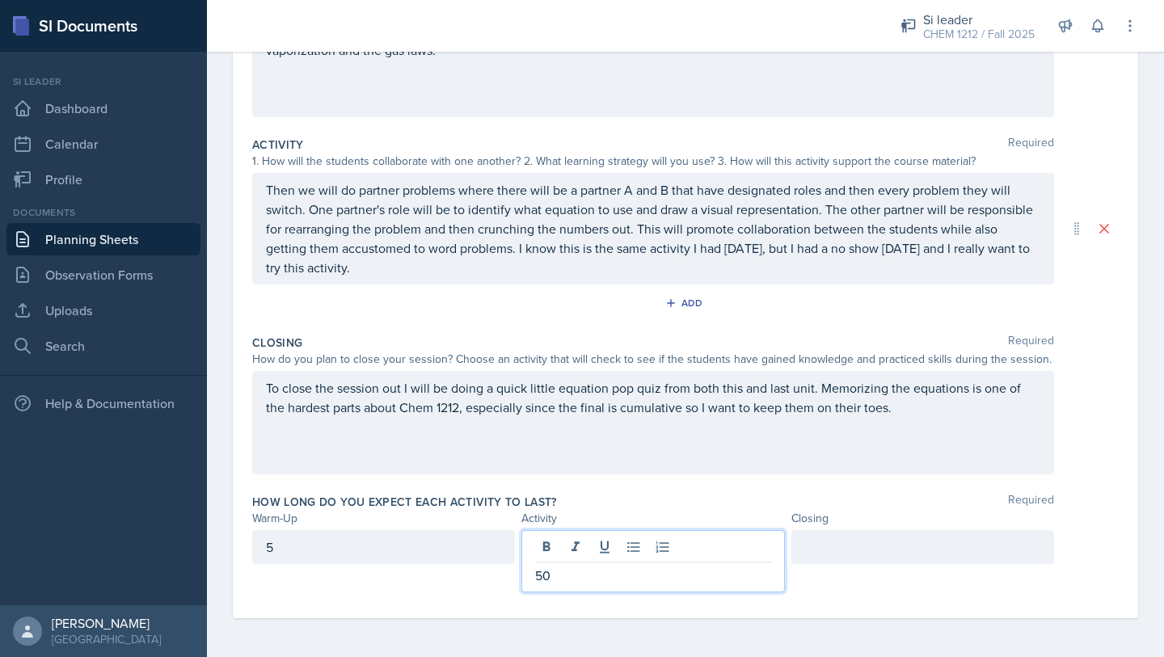
click at [848, 537] on div at bounding box center [923, 547] width 263 height 34
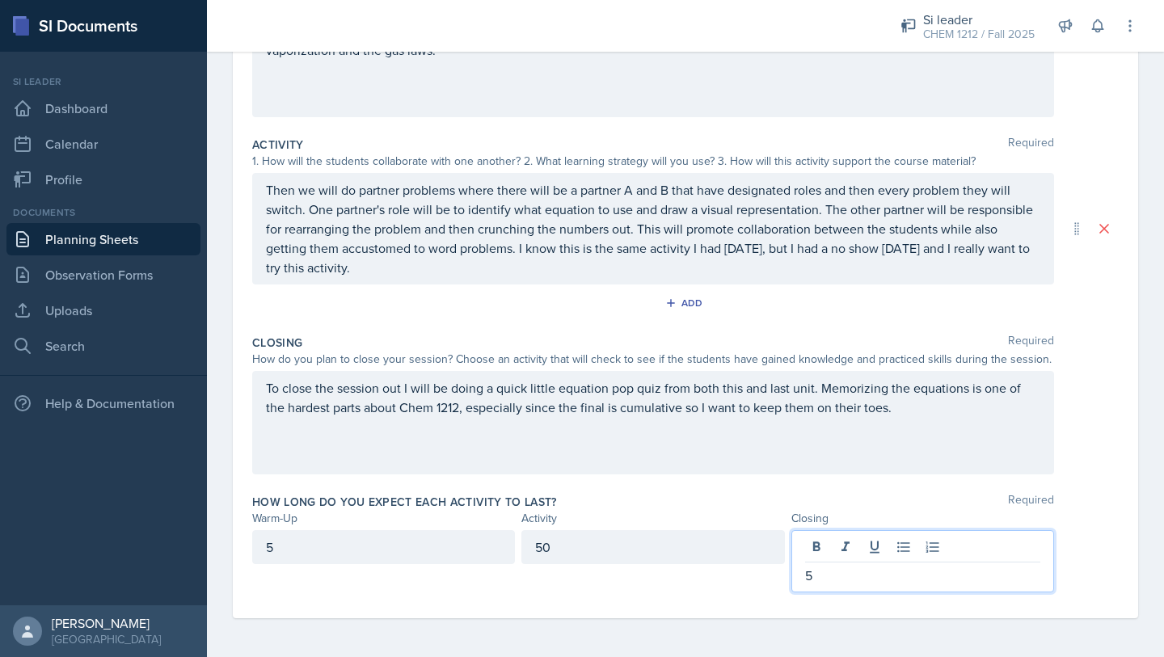
click at [784, 433] on div "To close the session out I will be doing a quick little equation pop quiz from …" at bounding box center [653, 422] width 802 height 103
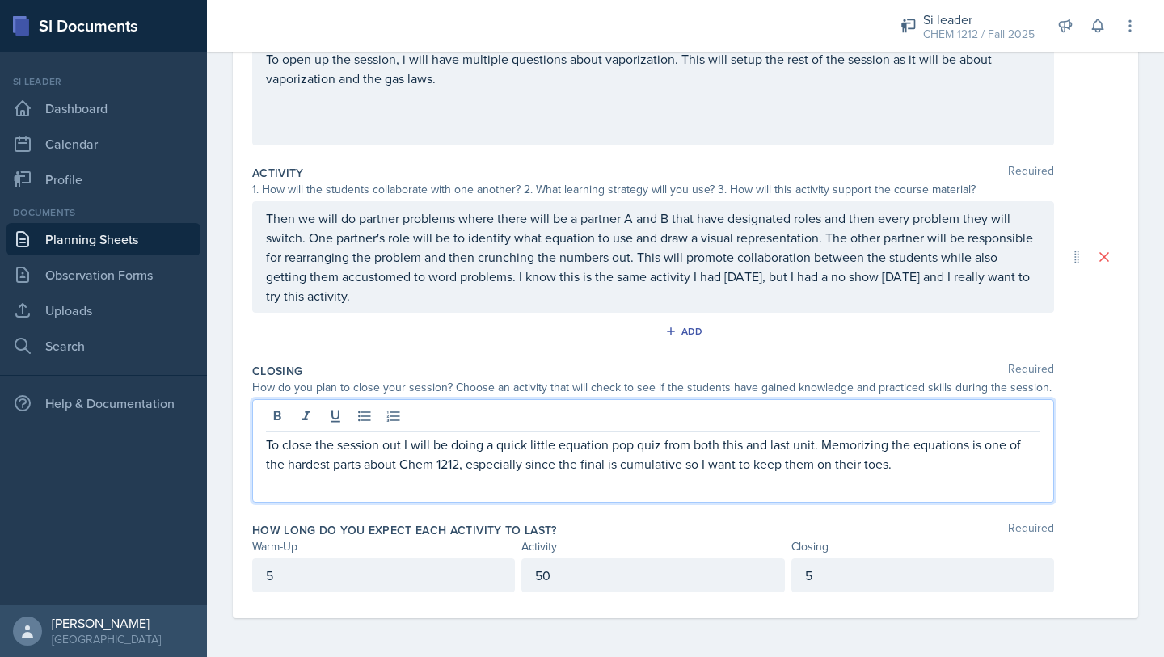
scroll to position [231, 0]
click at [661, 512] on div "Closing Required How do you plan to close your session? Choose an activity that…" at bounding box center [685, 436] width 867 height 159
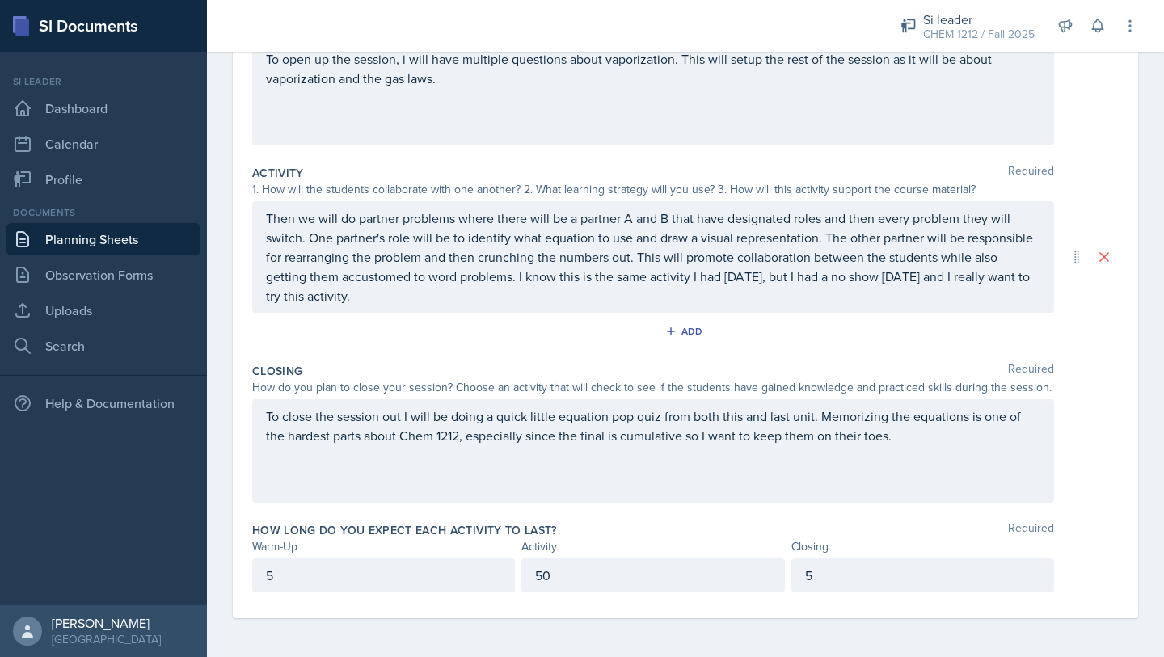
scroll to position [0, 0]
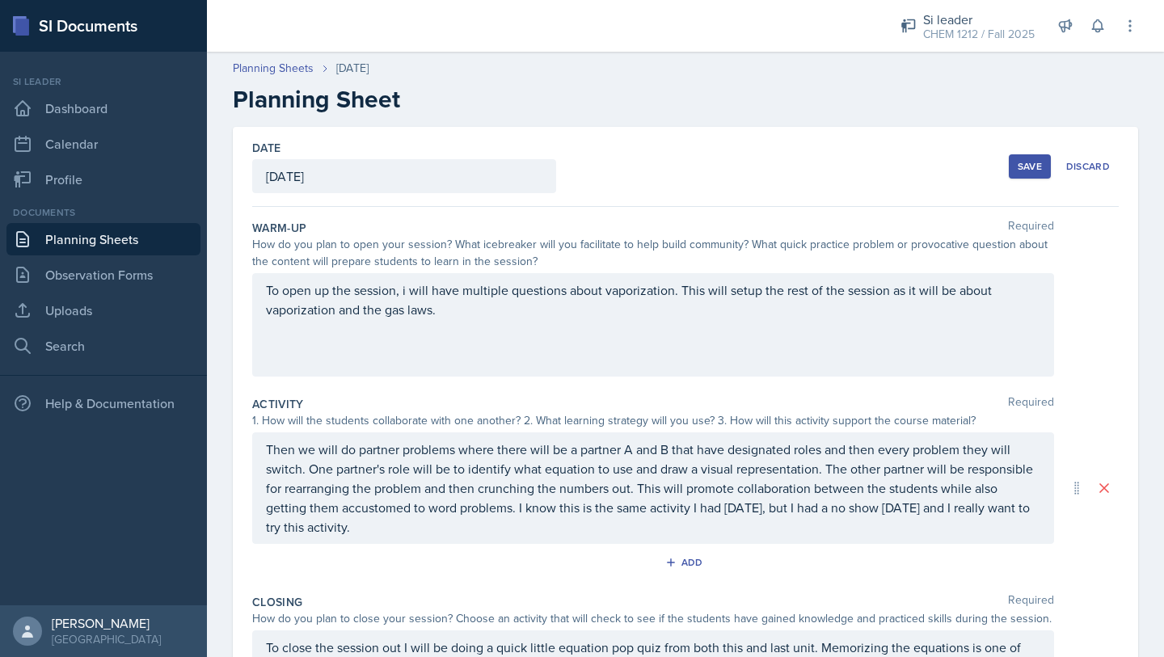
click at [1024, 168] on div "Save" at bounding box center [1030, 166] width 24 height 13
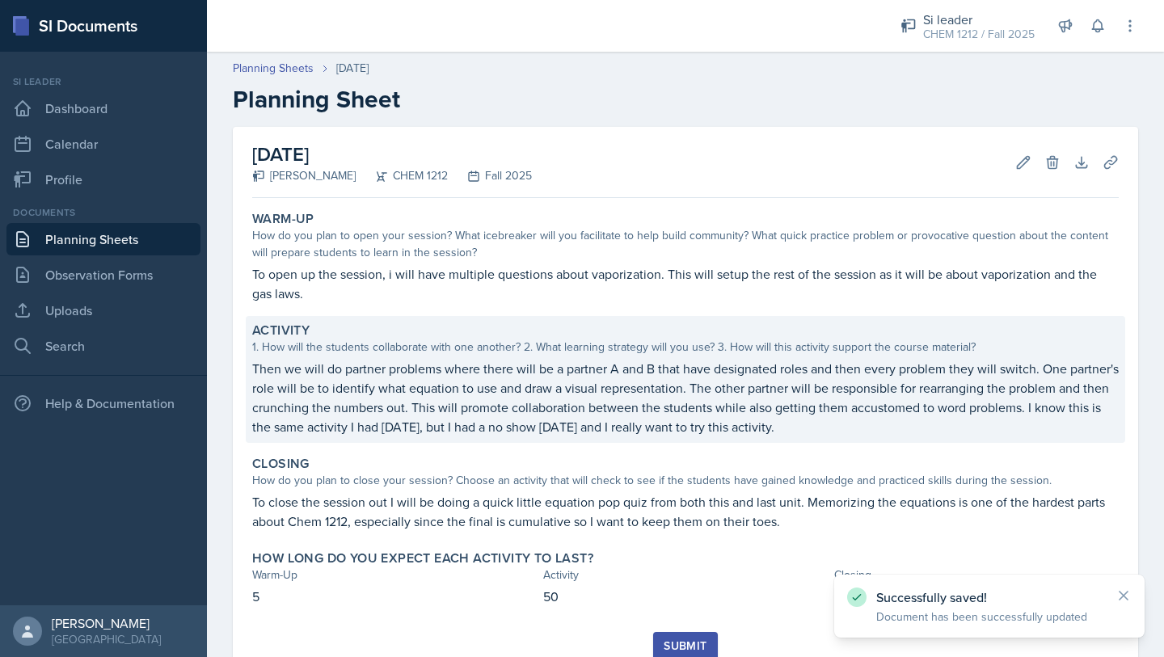
scroll to position [61, 0]
